Goal: Task Accomplishment & Management: Manage account settings

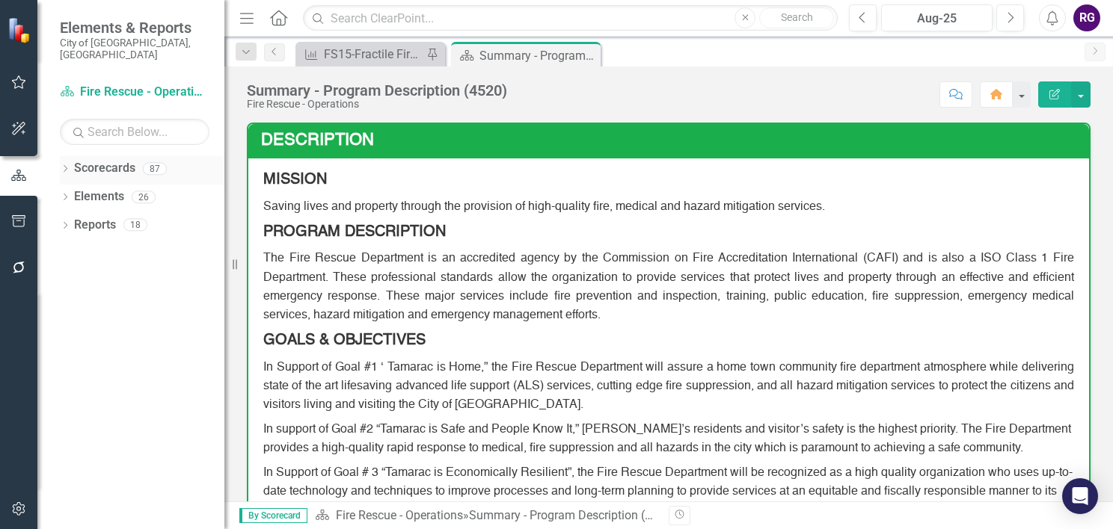
click at [63, 166] on icon "Dropdown" at bounding box center [65, 170] width 10 height 8
click at [72, 192] on icon "Dropdown" at bounding box center [72, 196] width 11 height 9
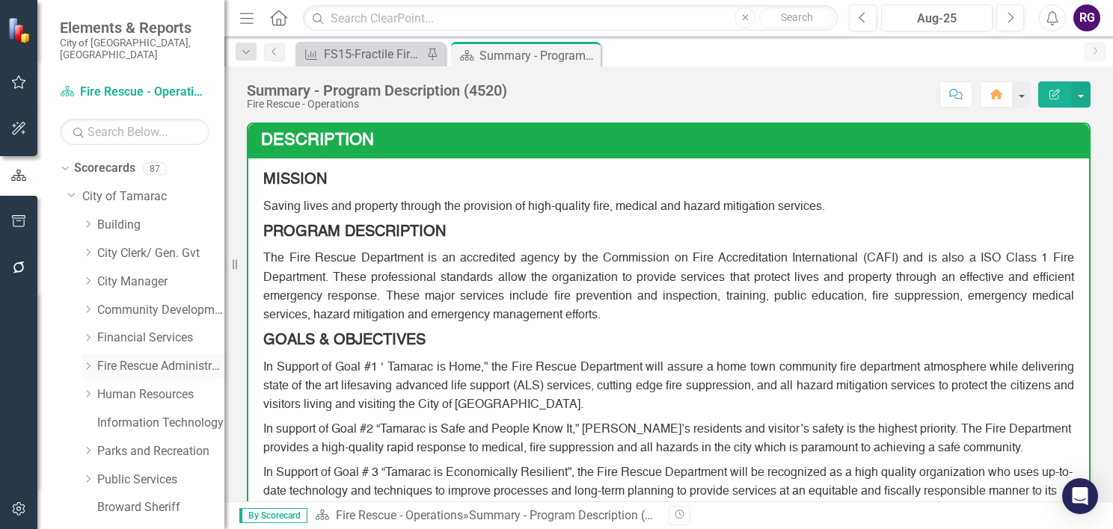
click at [141, 358] on link "Fire Rescue Administration" at bounding box center [160, 366] width 127 height 17
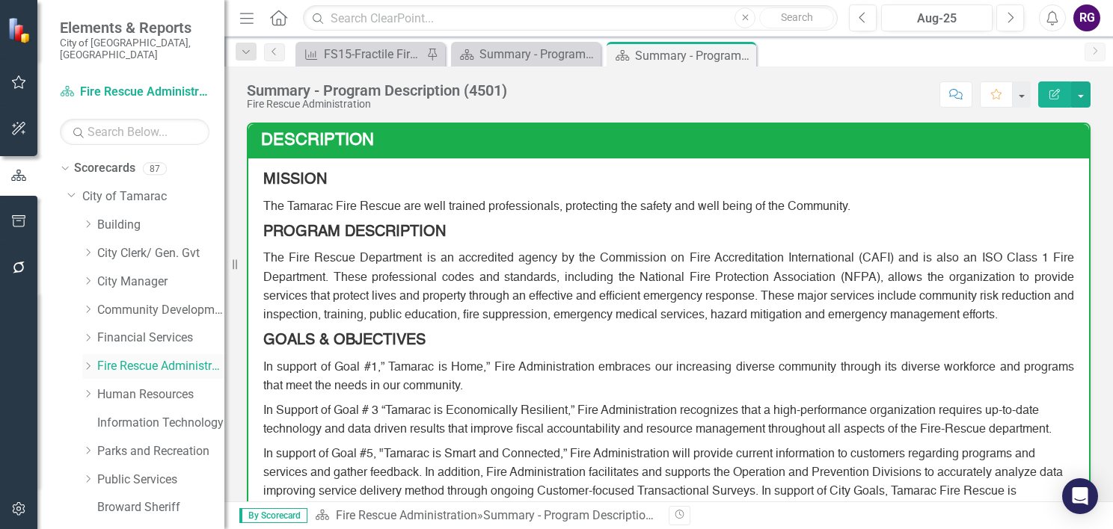
click at [87, 362] on icon "Dropdown" at bounding box center [87, 366] width 11 height 9
drag, startPoint x: 159, startPoint y: 382, endPoint x: 286, endPoint y: 359, distance: 129.2
click at [160, 387] on link "Fire Rescue - Operations" at bounding box center [168, 395] width 112 height 17
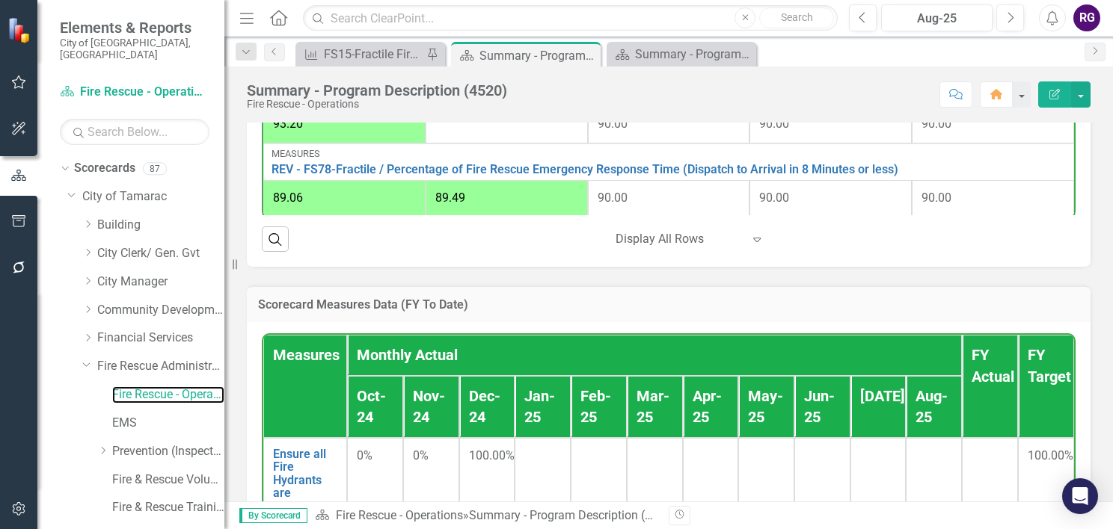
scroll to position [75, 0]
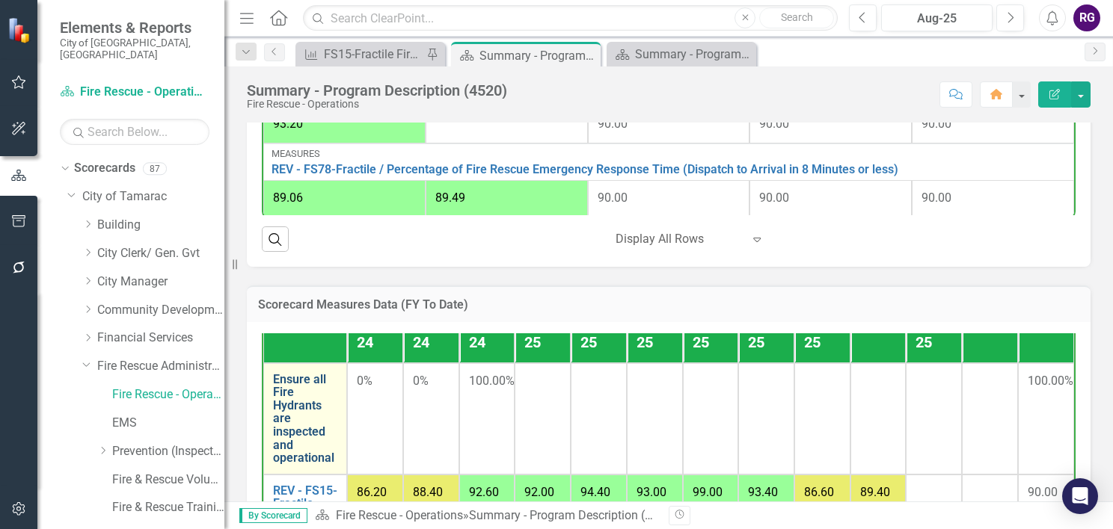
click at [306, 419] on link "Ensure all Fire Hydrants are inspected and operational" at bounding box center [305, 419] width 64 height 92
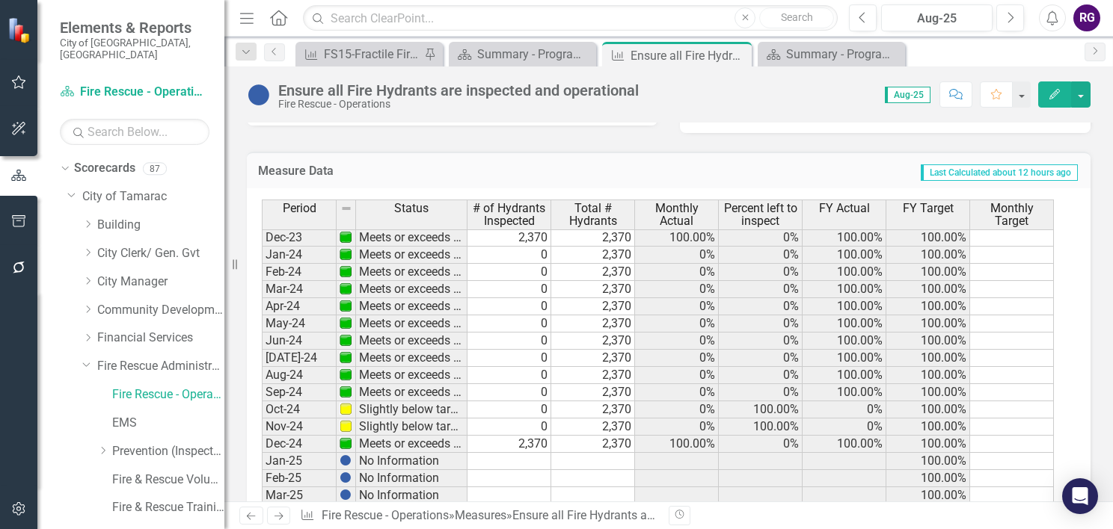
scroll to position [523, 0]
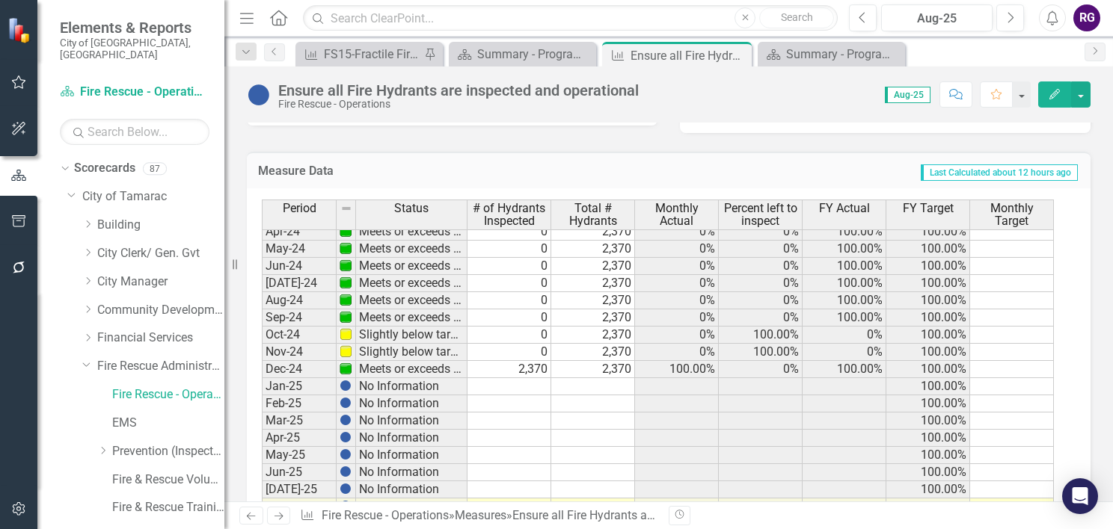
click at [601, 362] on tbody "Jan-23 Meets or exceeds target 0 2,370 0% 0% 100.00% 100.00% Feb-23 Meets or ex…" at bounding box center [658, 266] width 792 height 603
drag, startPoint x: 633, startPoint y: 368, endPoint x: 622, endPoint y: 483, distance: 115.6
click at [262, 483] on div "Period Status # of Hydrants Inspected Total # Hydrants Monthly Actual Percent l…" at bounding box center [262, 277] width 0 height 582
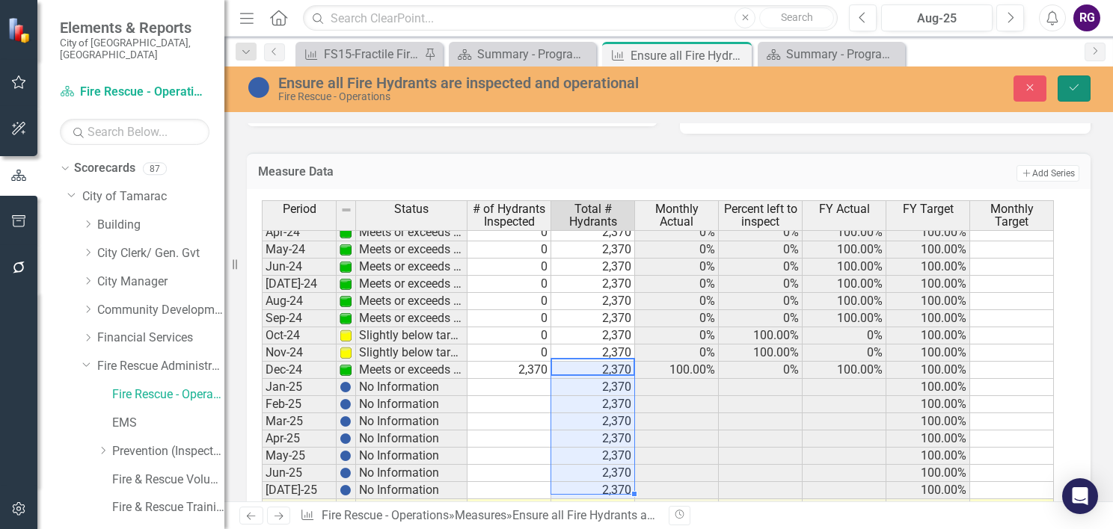
click at [1063, 86] on button "Save" at bounding box center [1073, 89] width 33 height 26
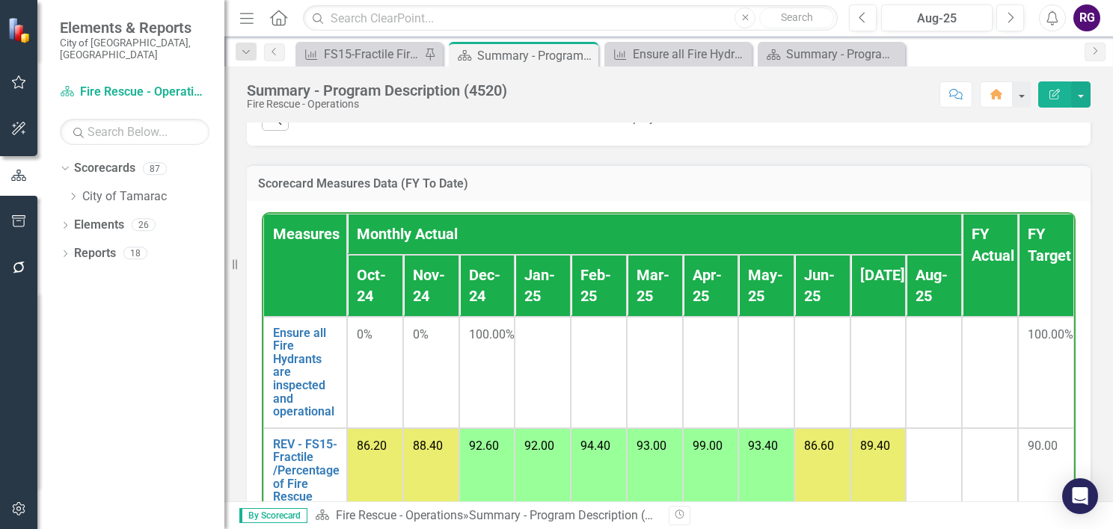
scroll to position [1346, 0]
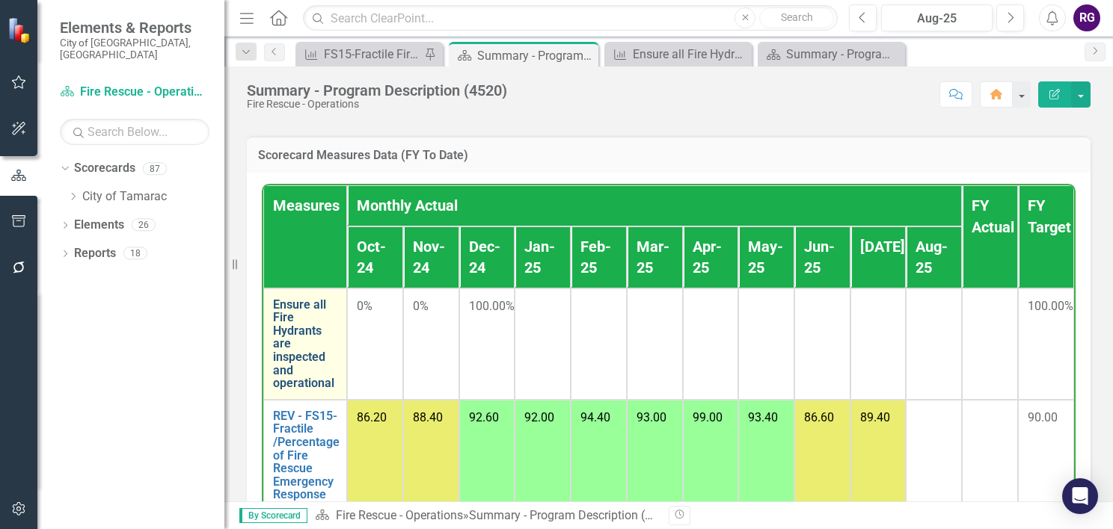
click at [283, 349] on link "Ensure all Fire Hydrants are inspected and operational" at bounding box center [305, 344] width 64 height 92
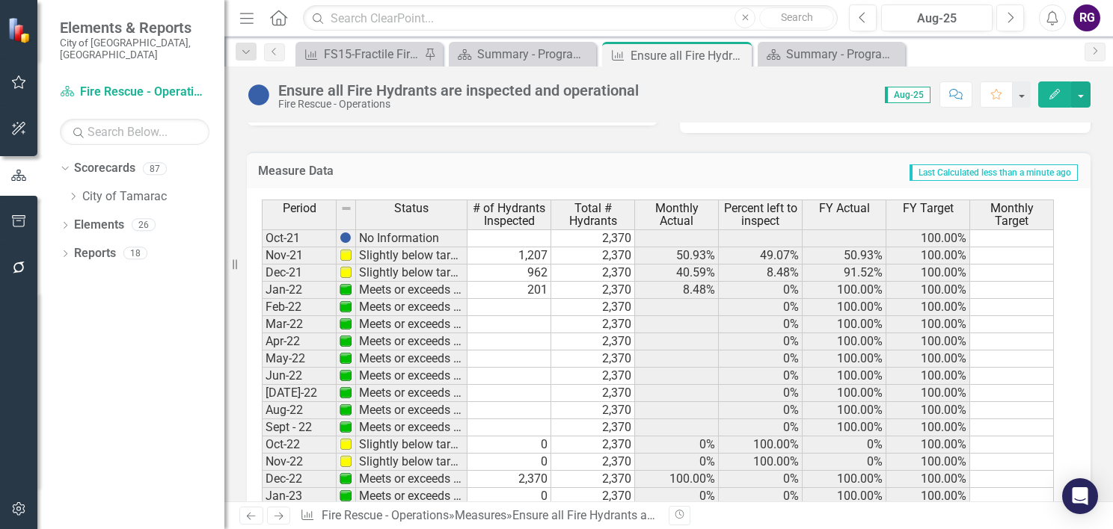
scroll to position [1117, 0]
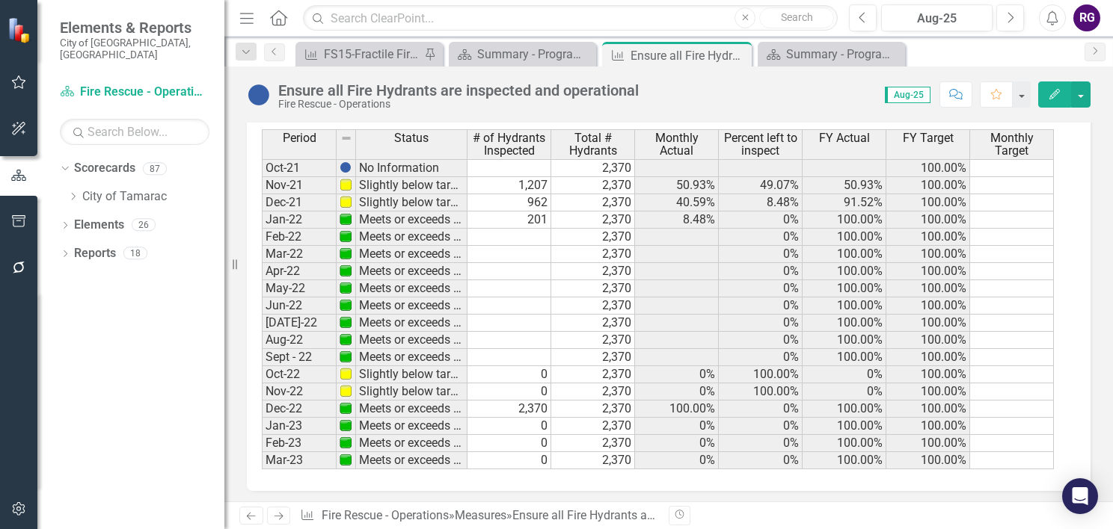
click at [535, 229] on td at bounding box center [509, 237] width 84 height 17
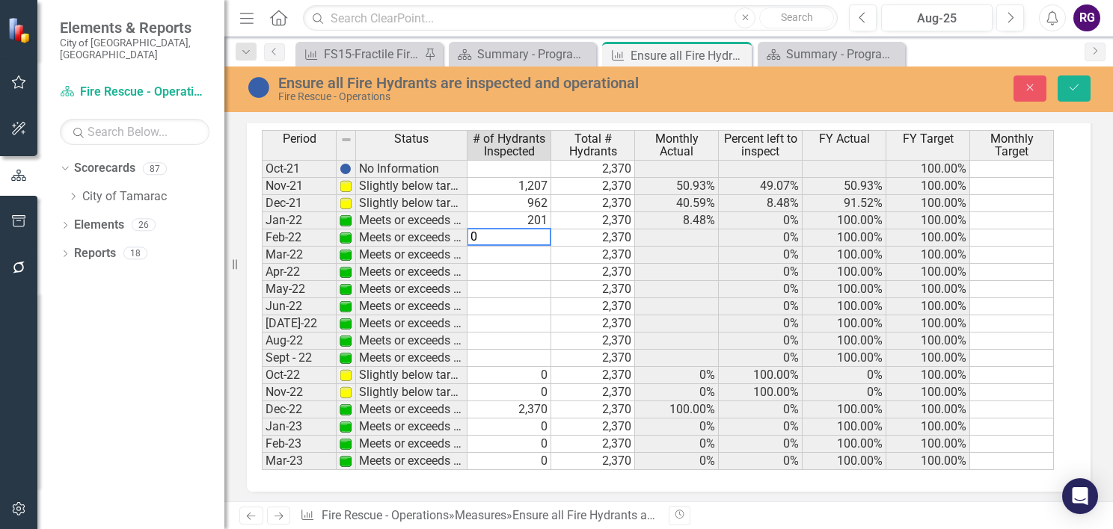
type textarea "0"
click at [574, 299] on td "2,370" at bounding box center [593, 306] width 84 height 17
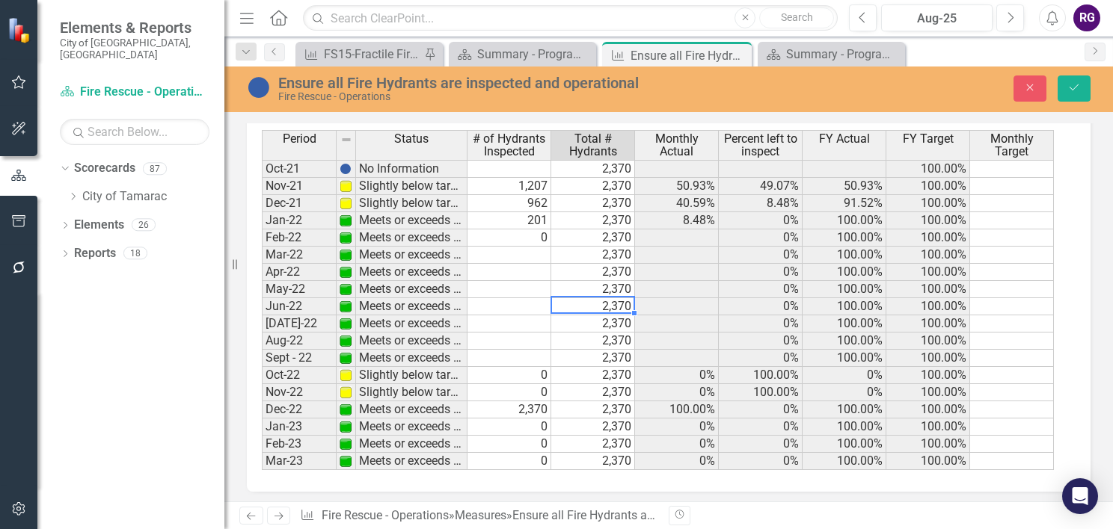
click at [262, 225] on div "Period Status # of Hydrants Inspected Total # Hydrants Monthly Actual Percent l…" at bounding box center [262, 343] width 0 height 426
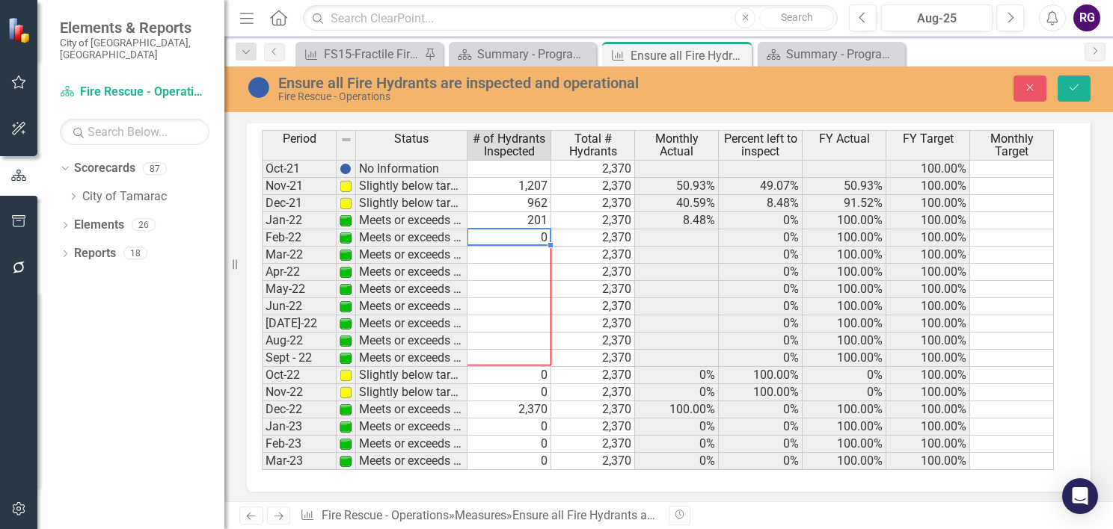
drag, startPoint x: 553, startPoint y: 240, endPoint x: 538, endPoint y: 355, distance: 116.0
click at [262, 355] on div "Period Status # of Hydrants Inspected Total # Hydrants Monthly Actual Percent l…" at bounding box center [262, 343] width 0 height 426
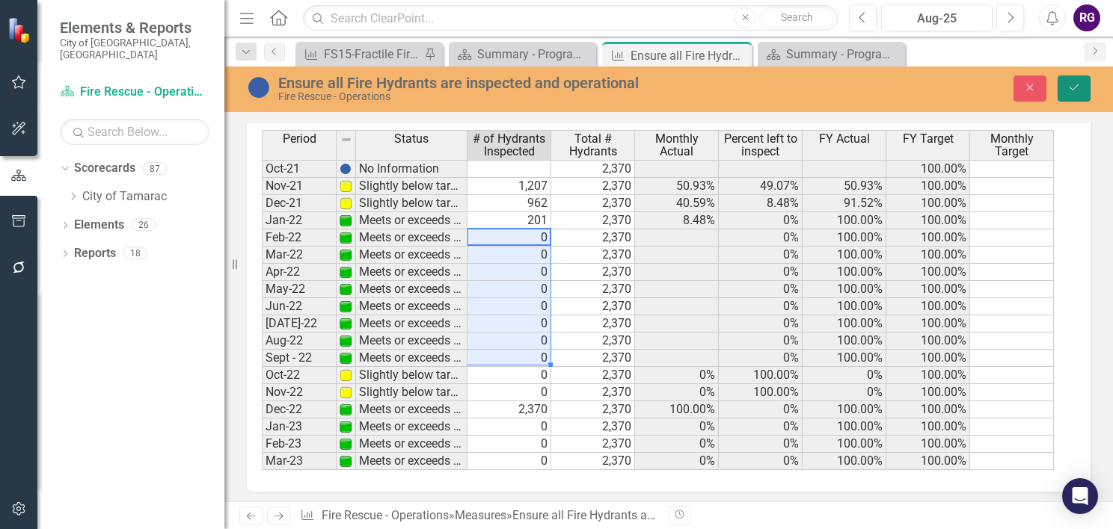
click at [1071, 82] on icon "Save" at bounding box center [1073, 87] width 13 height 10
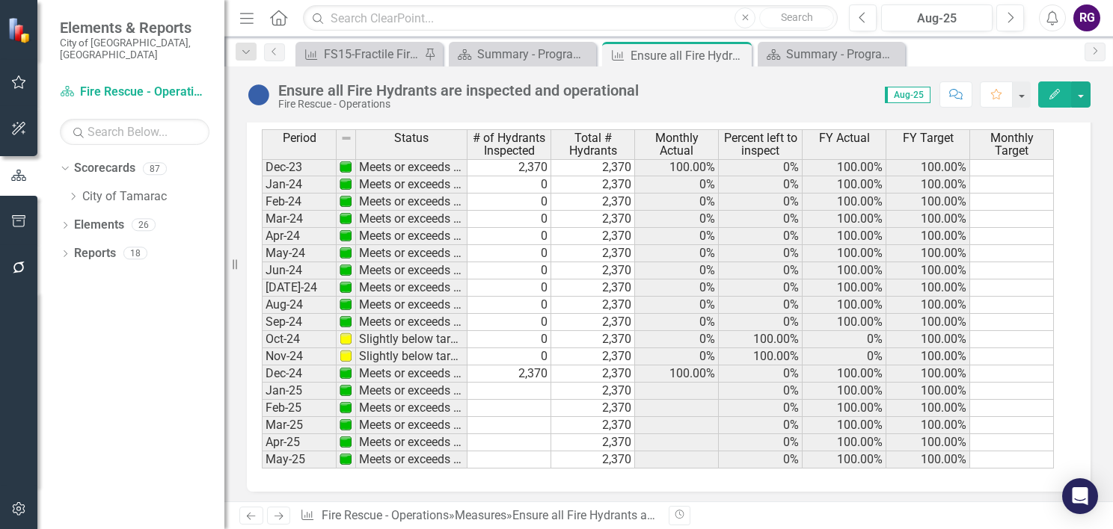
scroll to position [150, 0]
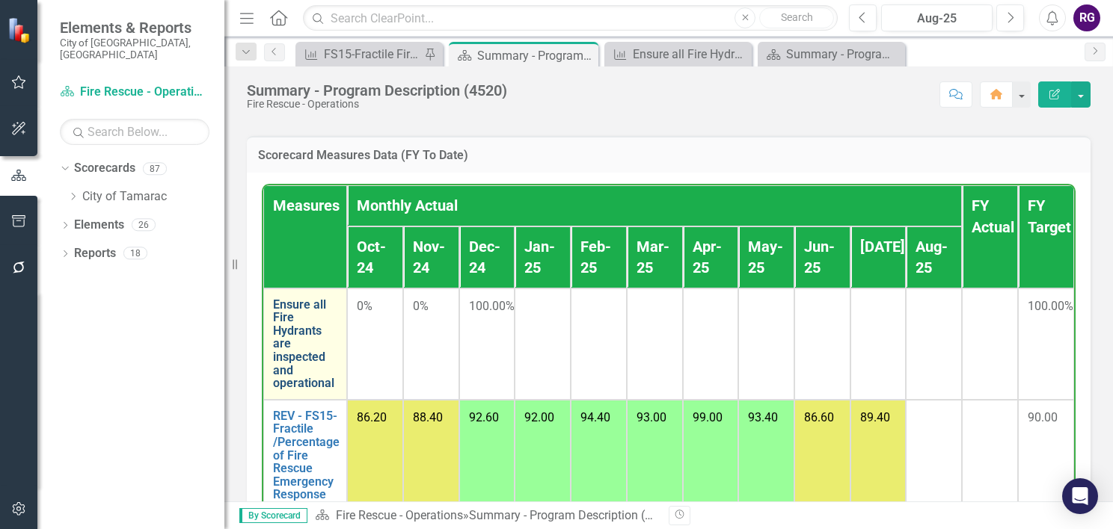
click at [293, 357] on link "Ensure all Fire Hydrants are inspected and operational" at bounding box center [305, 344] width 64 height 92
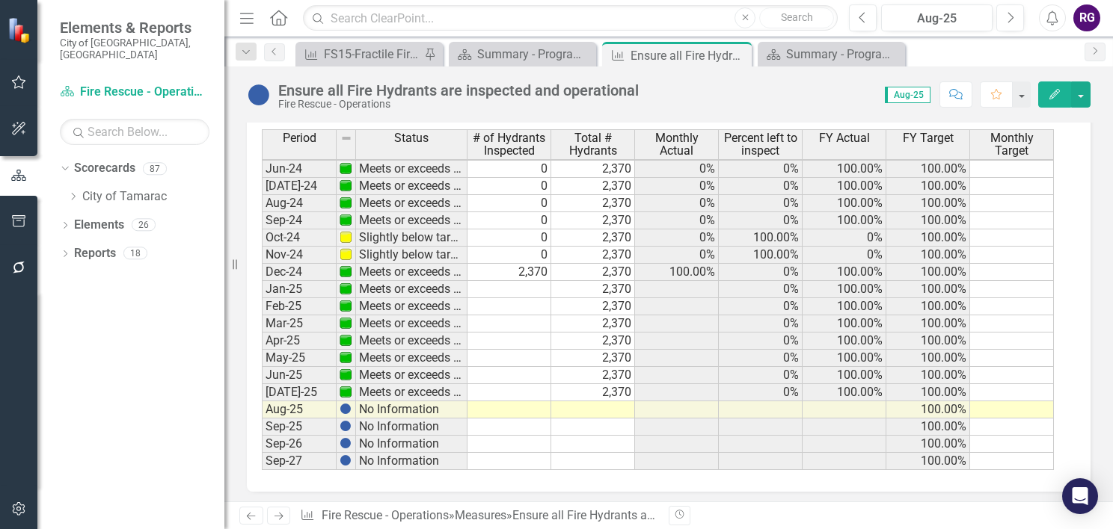
scroll to position [1118, 0]
click at [625, 370] on tbody "Apr-23 Meets or exceeds target 0 2,370 0% 0% 100.00% 100.00% May-23 Meets or ex…" at bounding box center [658, 194] width 792 height 551
click at [538, 263] on td "2,370" at bounding box center [509, 271] width 84 height 17
drag, startPoint x: 550, startPoint y: 263, endPoint x: 546, endPoint y: 371, distance: 107.8
click at [262, 371] on div "Period Status # of Hydrants Inspected Total # Hydrants Monthly Actual Percent l…" at bounding box center [262, 195] width 0 height 547
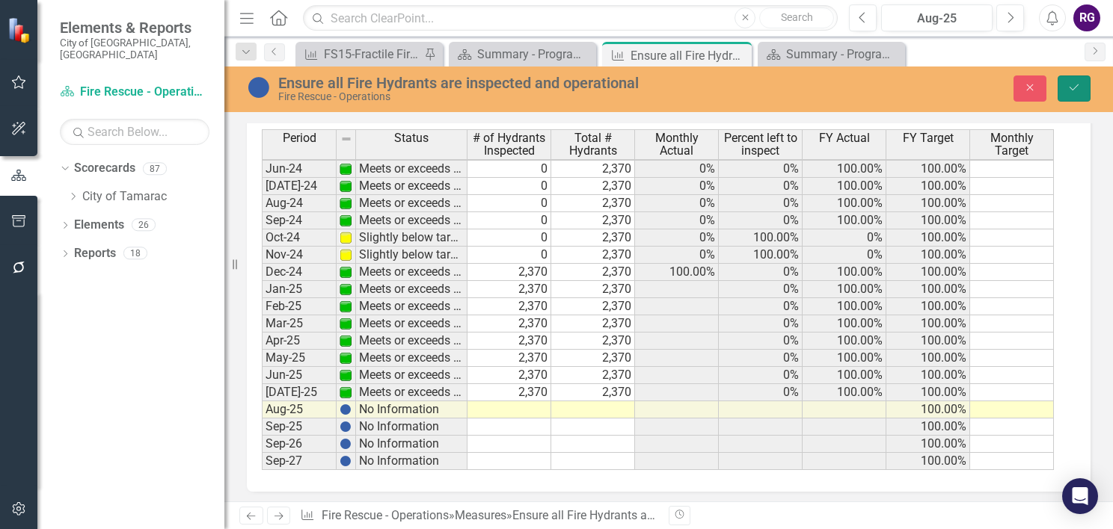
click at [1073, 79] on button "Save" at bounding box center [1073, 89] width 33 height 26
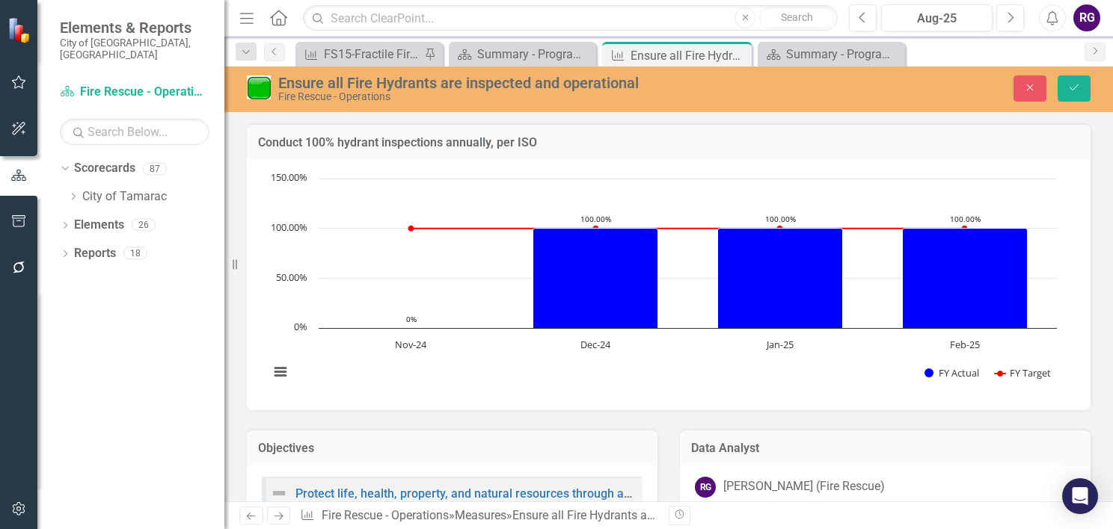
scroll to position [550, 0]
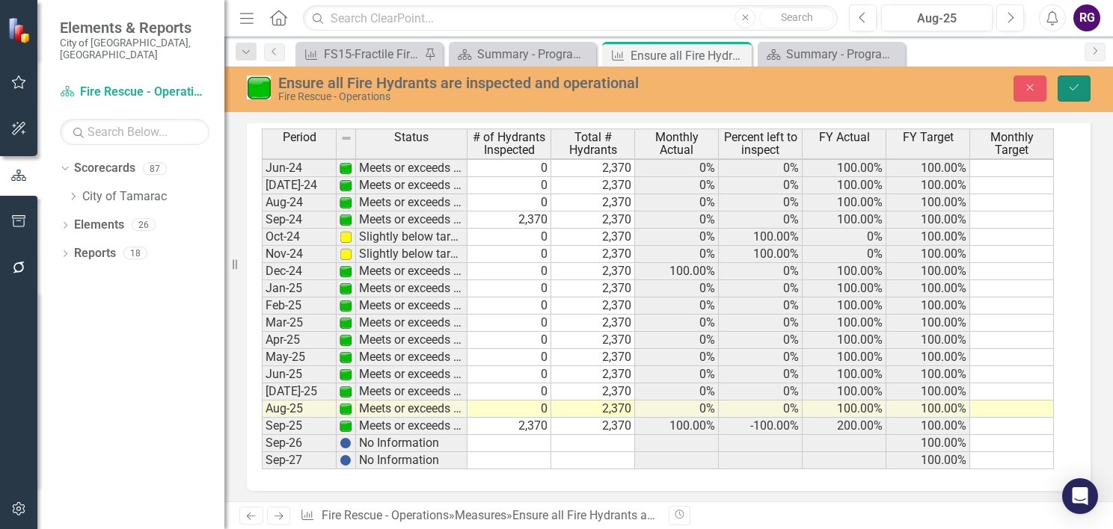
drag, startPoint x: 1079, startPoint y: 85, endPoint x: 894, endPoint y: 117, distance: 187.5
click at [1078, 84] on icon "Save" at bounding box center [1073, 87] width 13 height 10
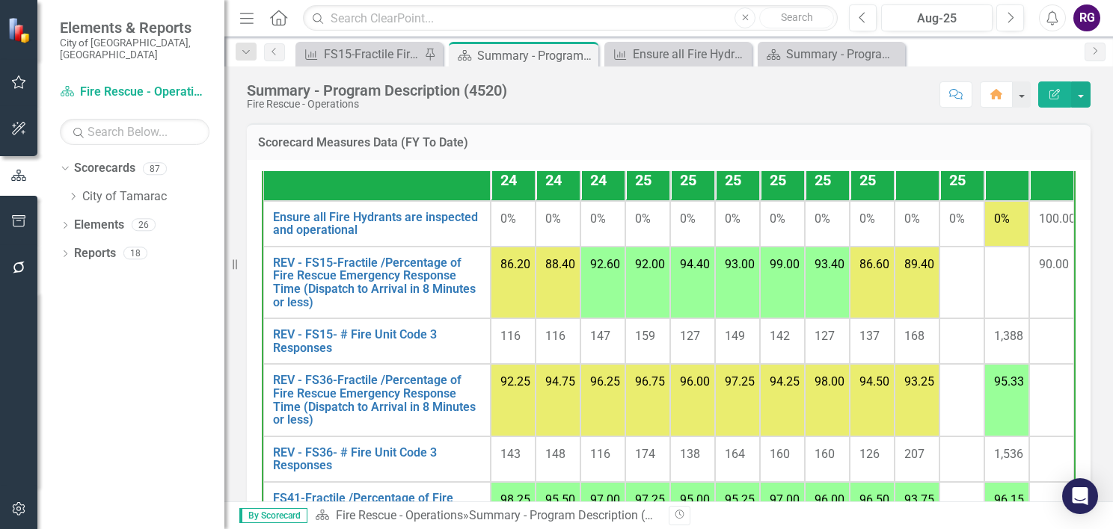
scroll to position [75, 0]
